Goal: Transaction & Acquisition: Obtain resource

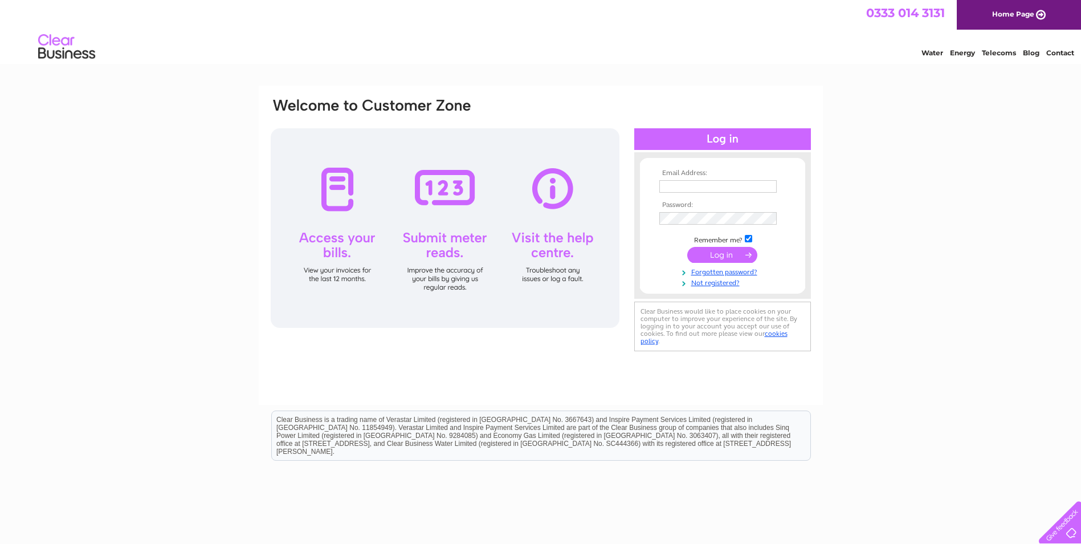
type input "marvigboatyard@icloud.com"
click at [722, 256] on input "submit" at bounding box center [722, 255] width 70 height 16
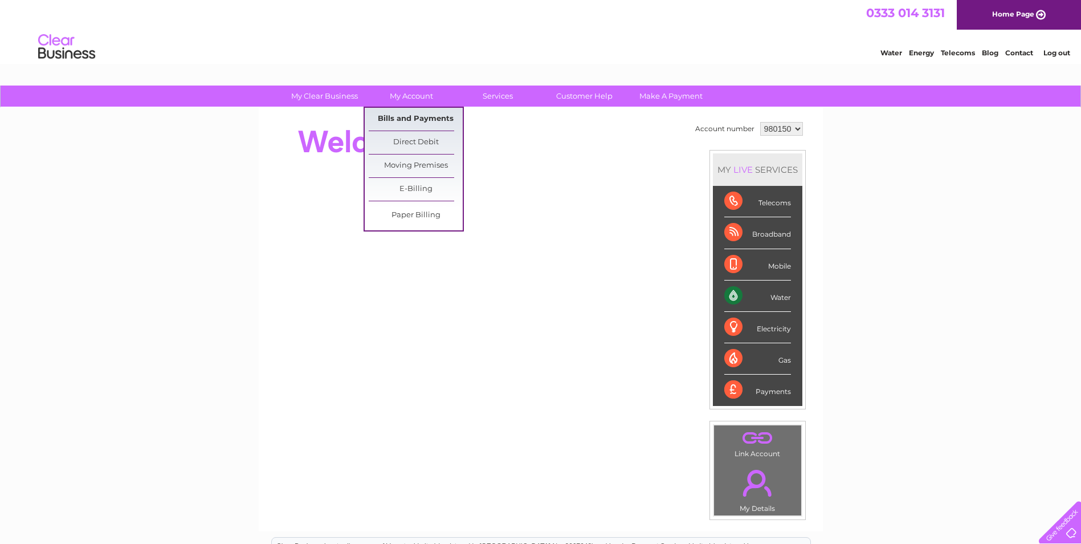
click at [397, 117] on link "Bills and Payments" at bounding box center [416, 119] width 94 height 23
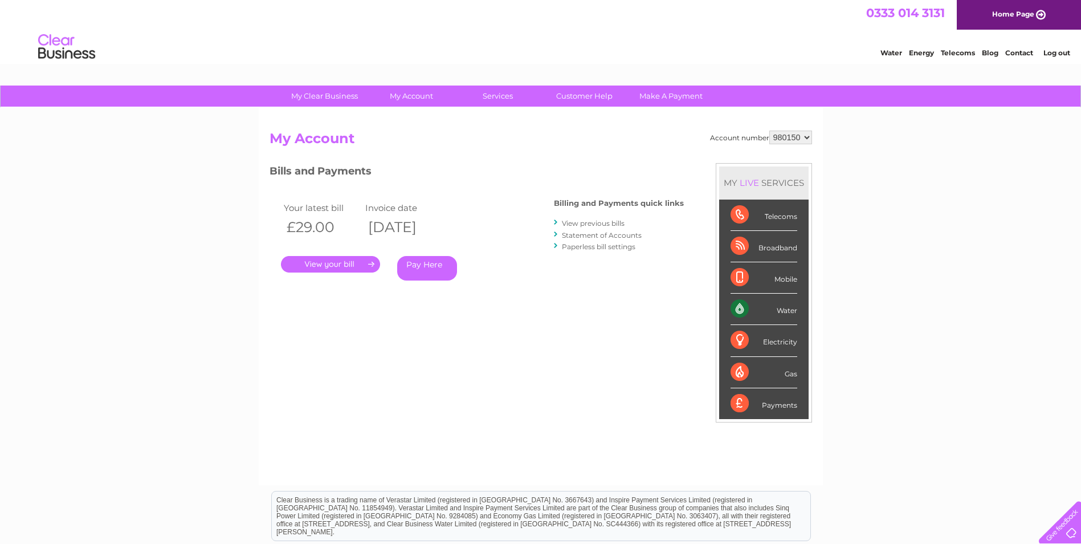
click at [338, 266] on link "." at bounding box center [330, 264] width 99 height 17
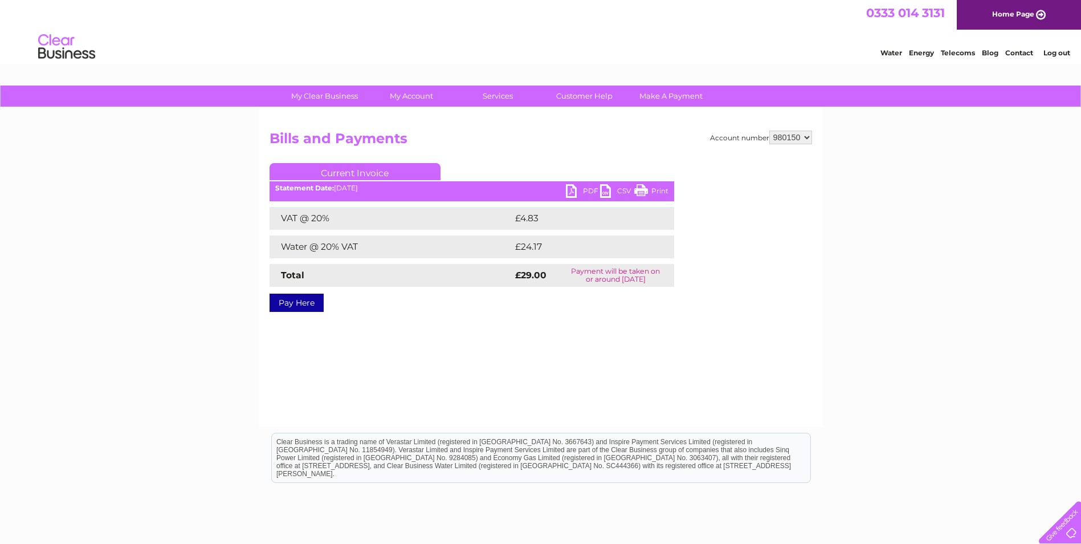
click at [606, 187] on link "CSV" at bounding box center [617, 192] width 34 height 17
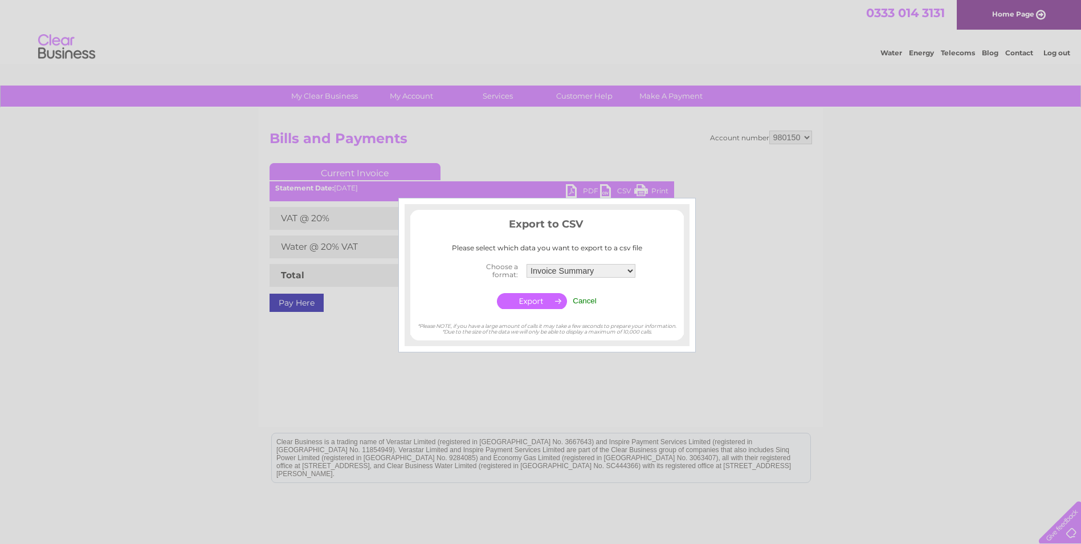
click at [592, 373] on div at bounding box center [540, 272] width 1081 height 544
click at [803, 307] on div at bounding box center [540, 272] width 1081 height 544
click at [587, 299] on input "Cancel" at bounding box center [585, 300] width 24 height 9
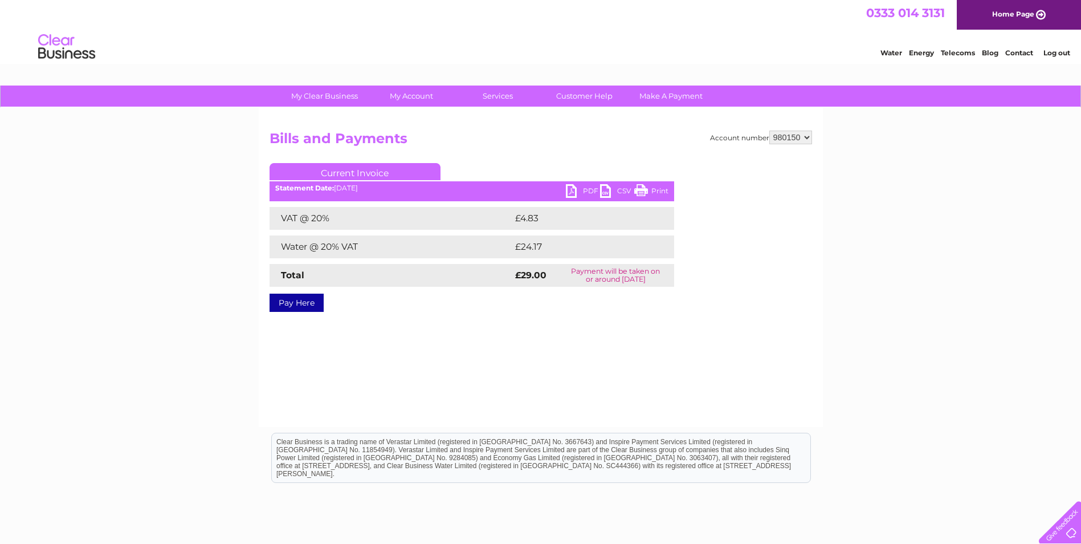
click at [639, 189] on link "Print" at bounding box center [651, 192] width 34 height 17
